Goal: Information Seeking & Learning: Find specific fact

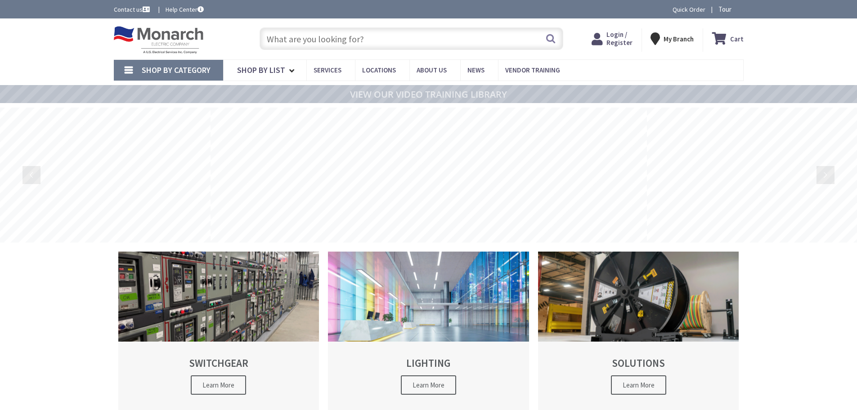
click at [304, 42] on input "text" at bounding box center [411, 38] width 304 height 22
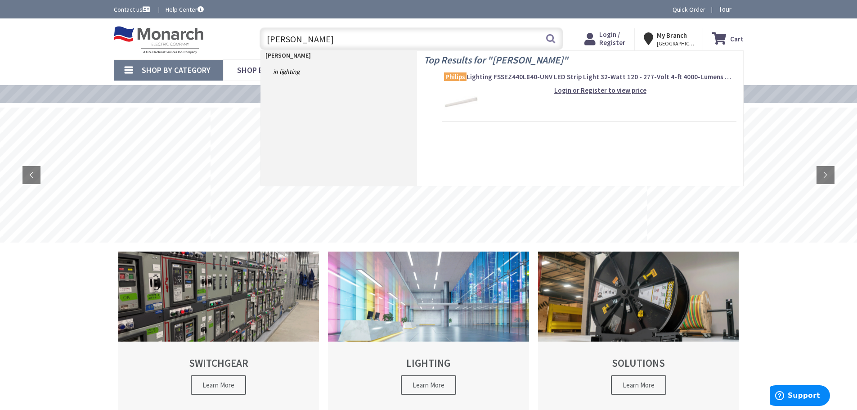
type input "phillips lf"
click at [452, 102] on img at bounding box center [461, 102] width 34 height 34
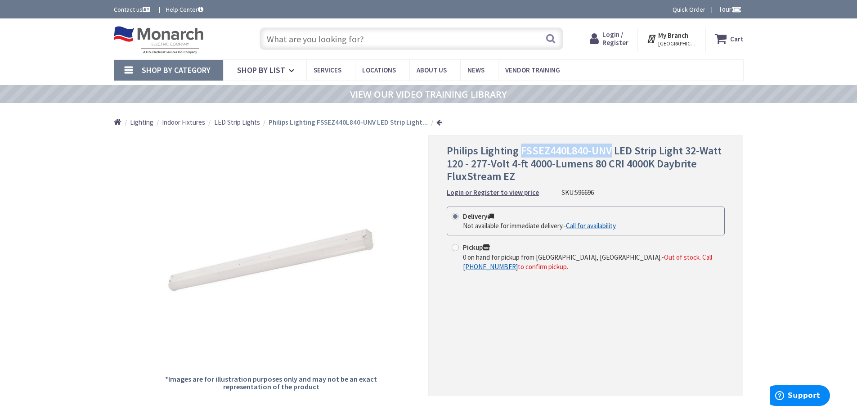
drag, startPoint x: 520, startPoint y: 149, endPoint x: 610, endPoint y: 141, distance: 90.3
click at [610, 141] on div "Philips Lighting FSSEZ440L840-UNV LED Strip Light 32-Watt 120 - 277-Volt 4-ft 4…" at bounding box center [585, 265] width 315 height 260
copy span "FSSEZ440L840-UNV"
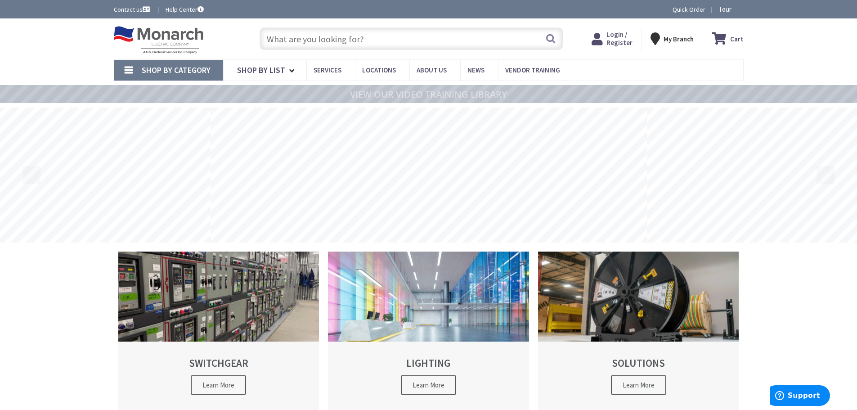
paste input "LF4FR3140ULAG"
type input "LF4FR3140ULAG"
click at [547, 42] on button "Search" at bounding box center [551, 38] width 12 height 20
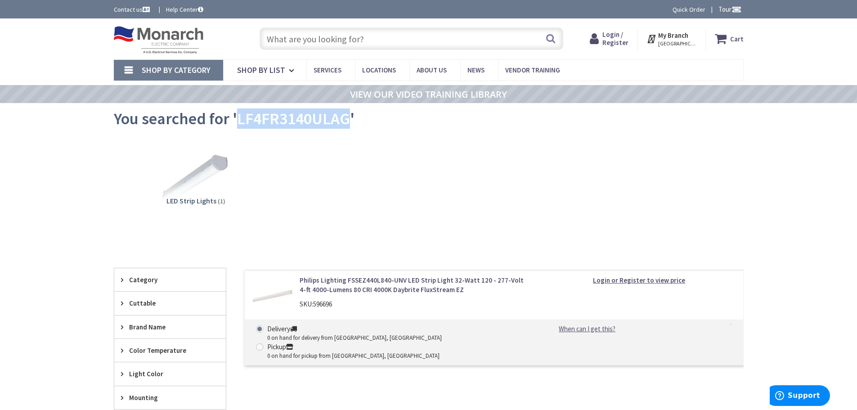
drag, startPoint x: 346, startPoint y: 121, endPoint x: 237, endPoint y: 118, distance: 109.3
click at [237, 118] on span "You searched for 'LF4FR3140ULAG'" at bounding box center [234, 118] width 241 height 20
copy span "LF4FR3140ULAG"
